Goal: Task Accomplishment & Management: Use online tool/utility

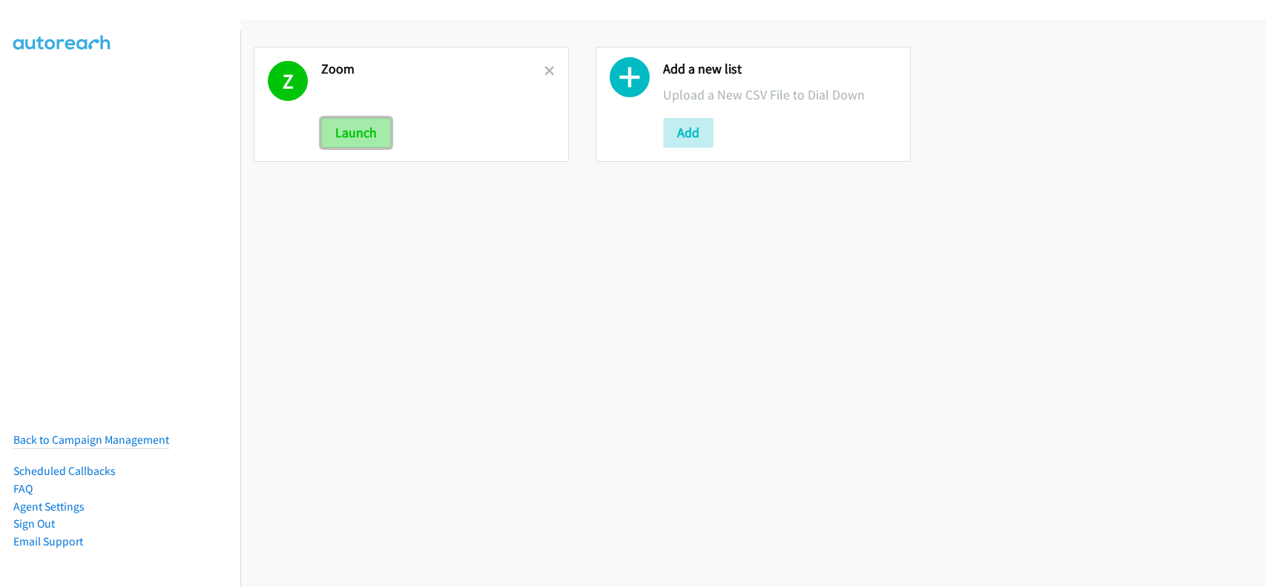
click at [354, 131] on button "Launch" at bounding box center [356, 133] width 70 height 30
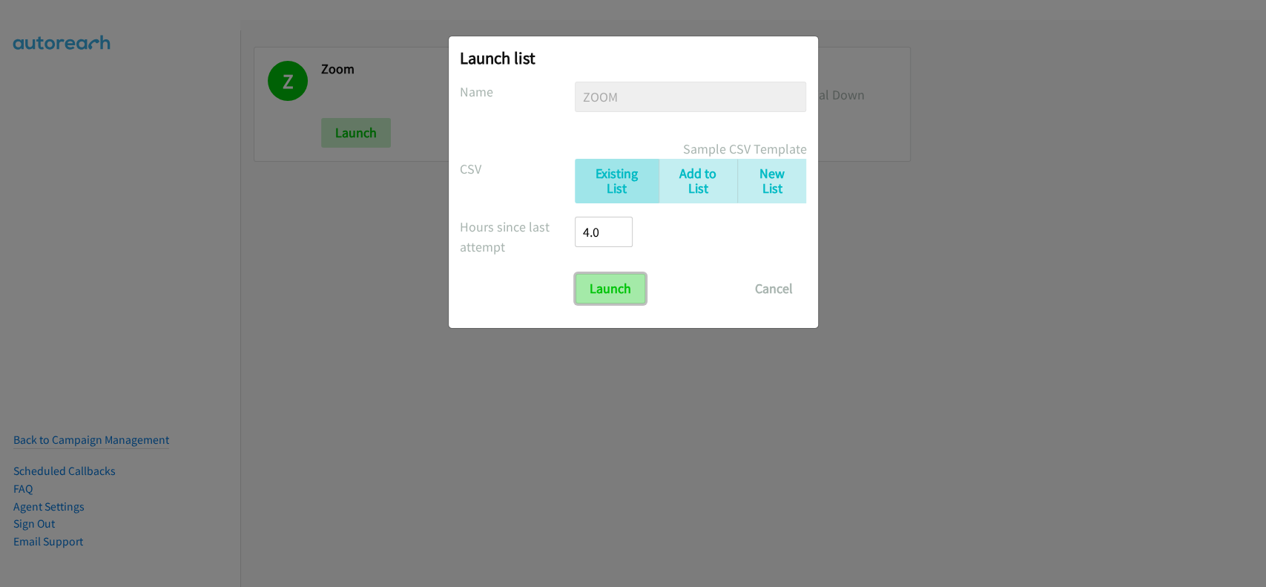
click at [597, 301] on input "Launch" at bounding box center [610, 289] width 70 height 30
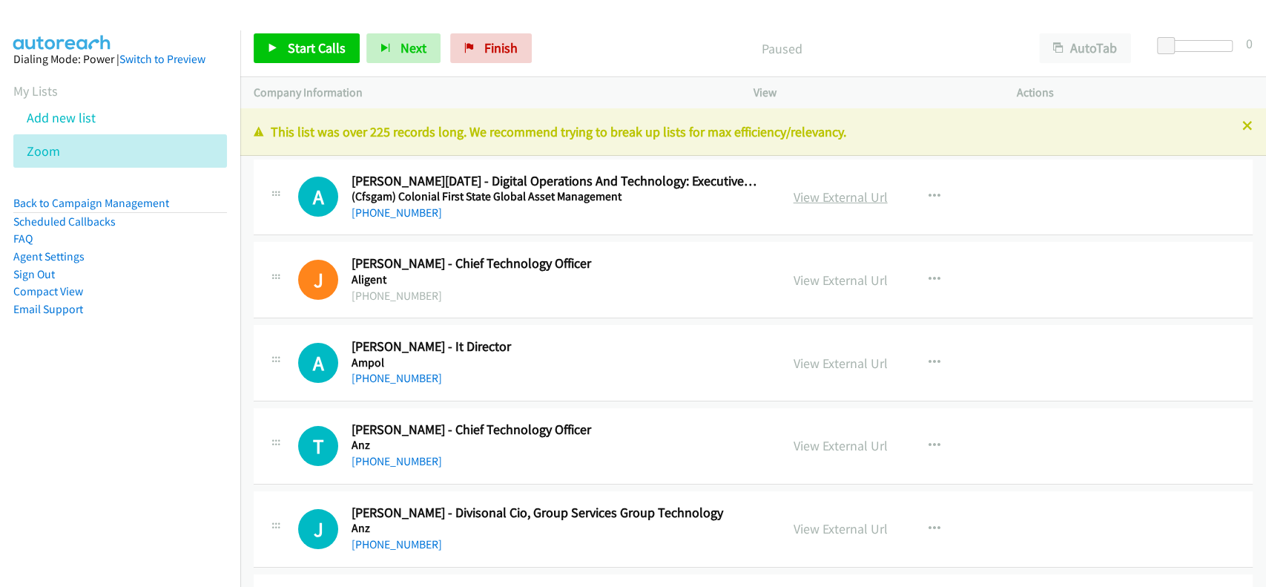
click at [814, 189] on link "View External Url" at bounding box center [841, 196] width 94 height 17
